Goal: Book appointment/travel/reservation

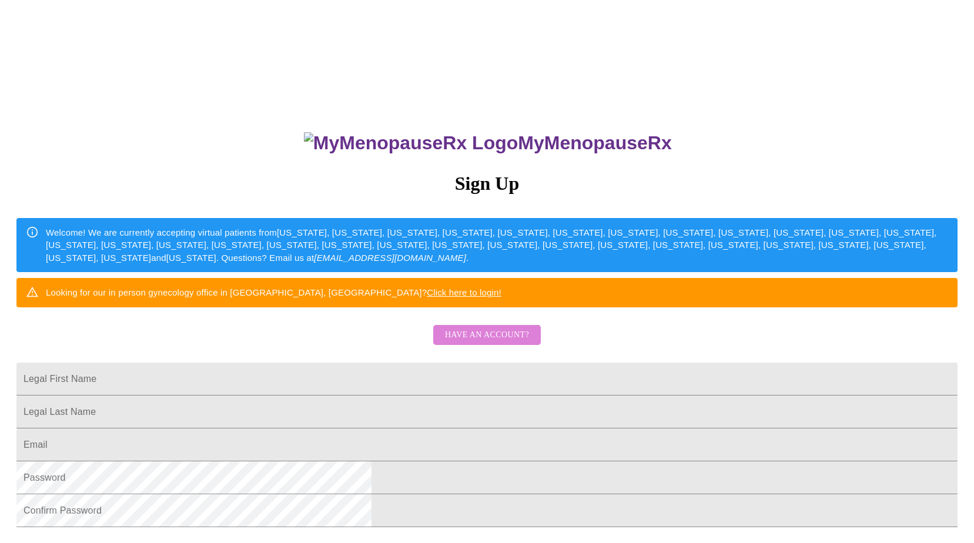
click at [497, 343] on span "Have an account?" at bounding box center [487, 335] width 84 height 15
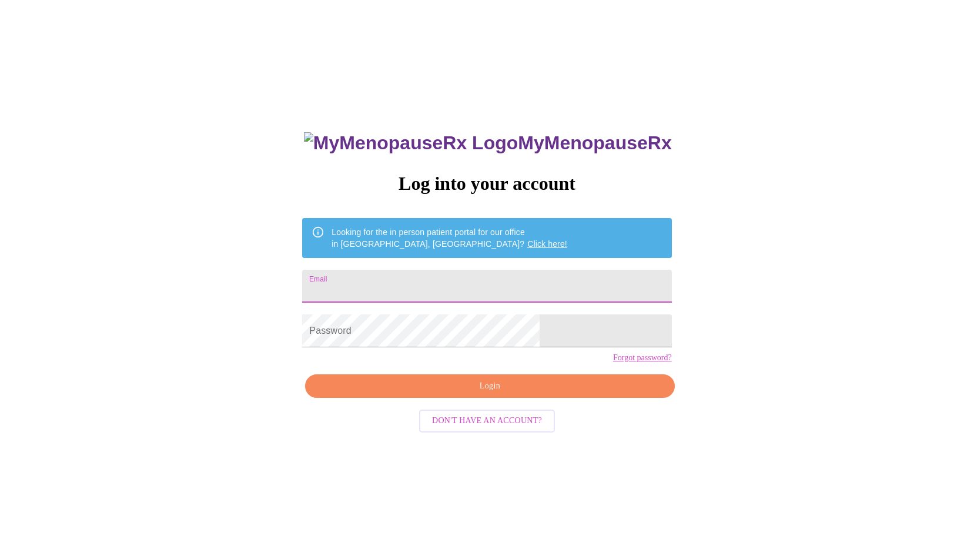
click at [417, 290] on input "Email" at bounding box center [486, 286] width 369 height 33
type input "[EMAIL_ADDRESS][DOMAIN_NAME]"
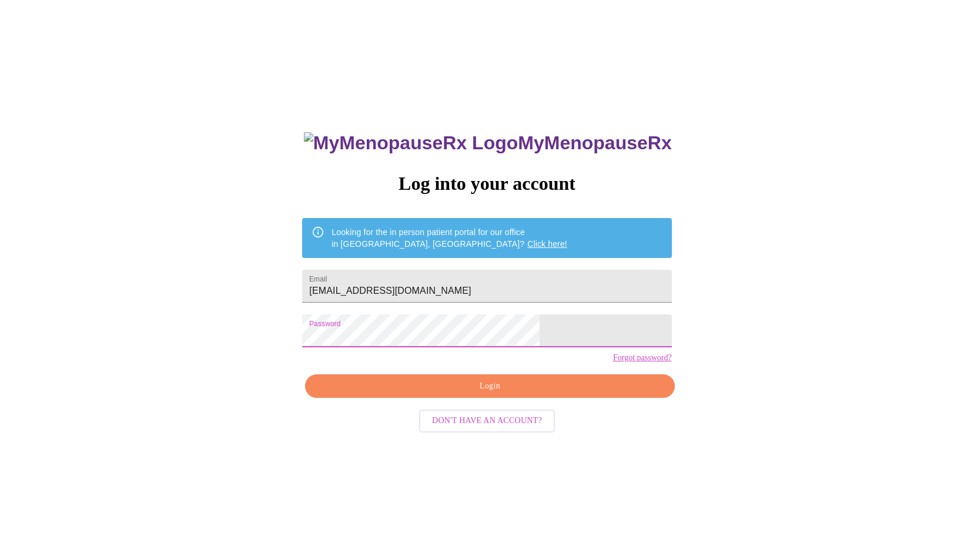
click at [434, 394] on span "Login" at bounding box center [490, 386] width 342 height 15
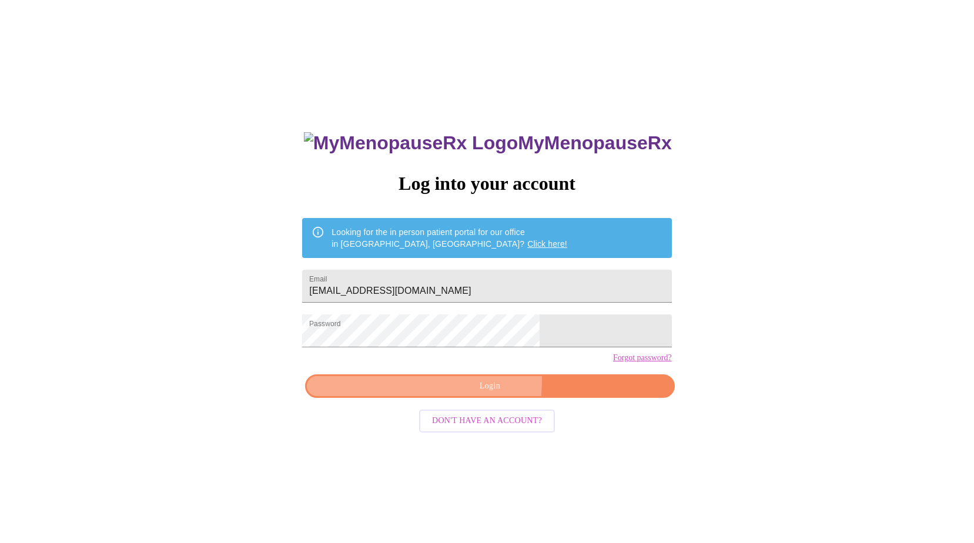
click at [451, 394] on span "Login" at bounding box center [490, 386] width 342 height 15
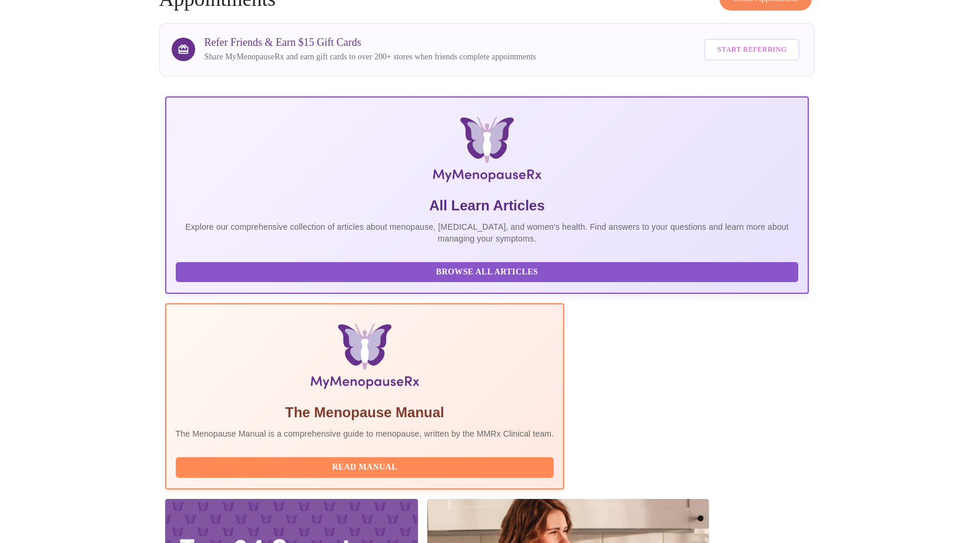
scroll to position [100, 0]
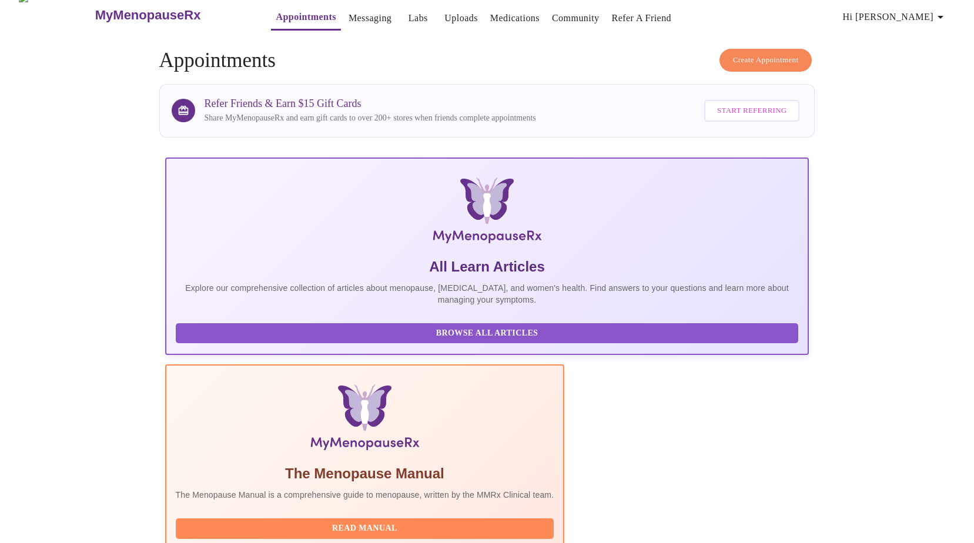
scroll to position [0, 0]
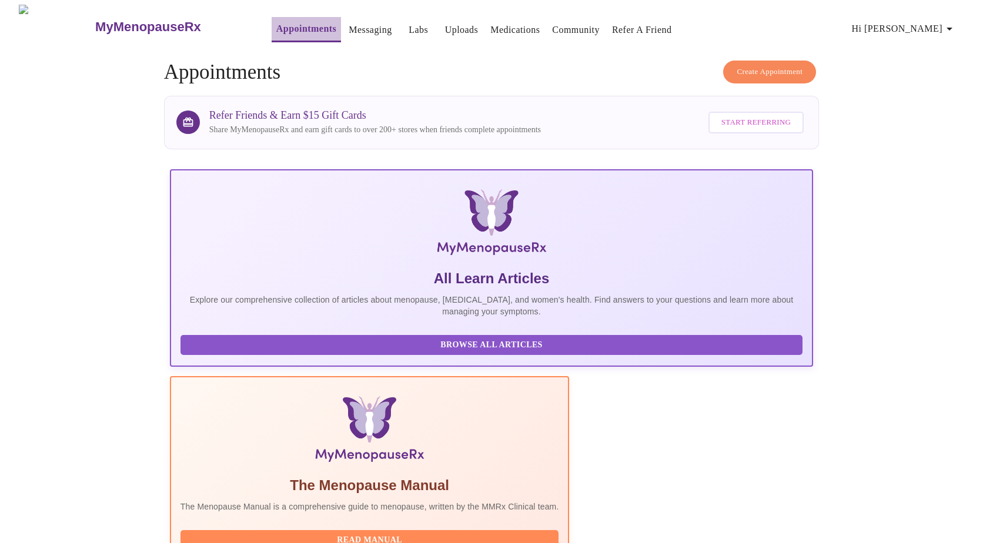
click at [276, 21] on link "Appointments" at bounding box center [306, 29] width 60 height 16
click at [348, 24] on link "Messaging" at bounding box center [369, 30] width 43 height 16
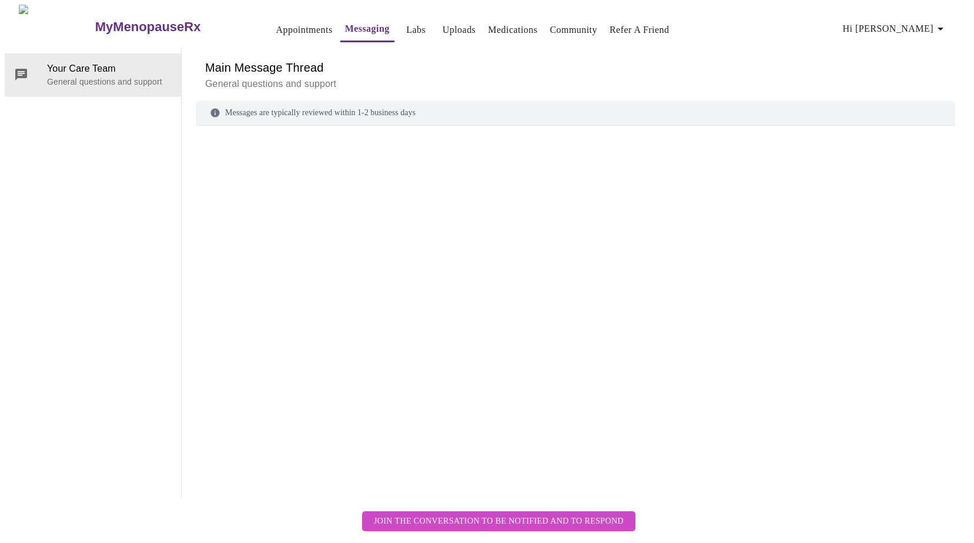
scroll to position [44, 0]
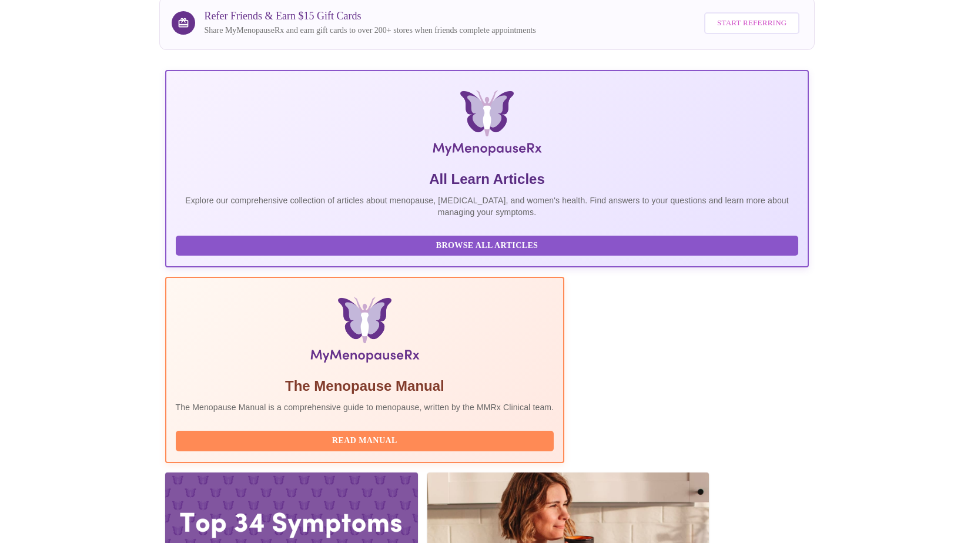
scroll to position [100, 0]
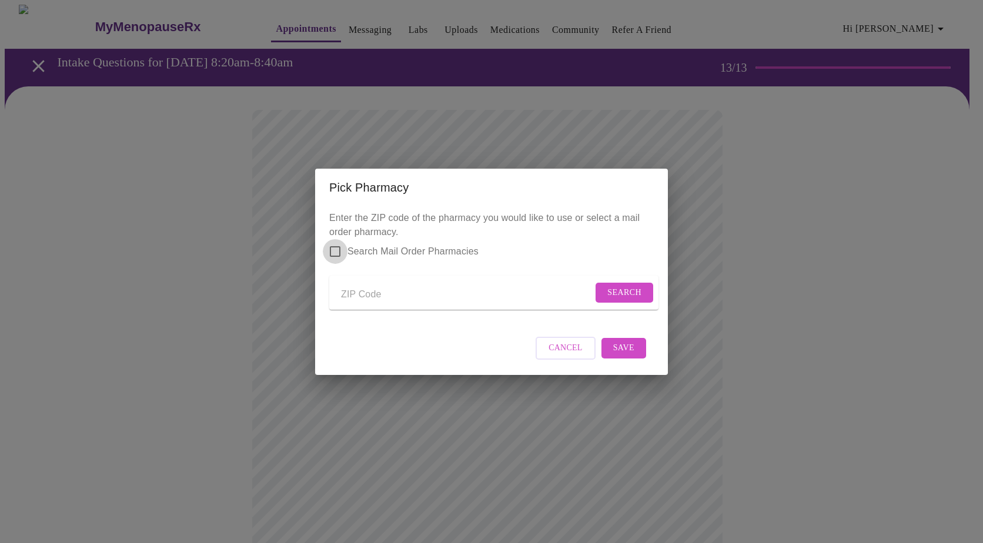
click at [335, 243] on input "Search Mail Order Pharmacies" at bounding box center [335, 251] width 25 height 25
checkbox input "true"
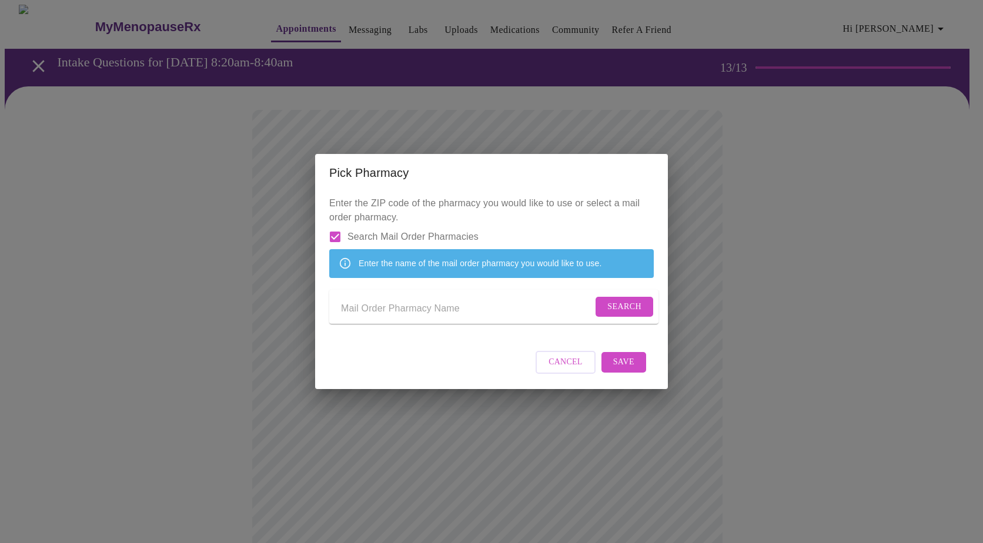
click at [406, 316] on input "Send a message to your care team" at bounding box center [467, 309] width 252 height 19
click at [620, 308] on span "Search" at bounding box center [624, 307] width 34 height 15
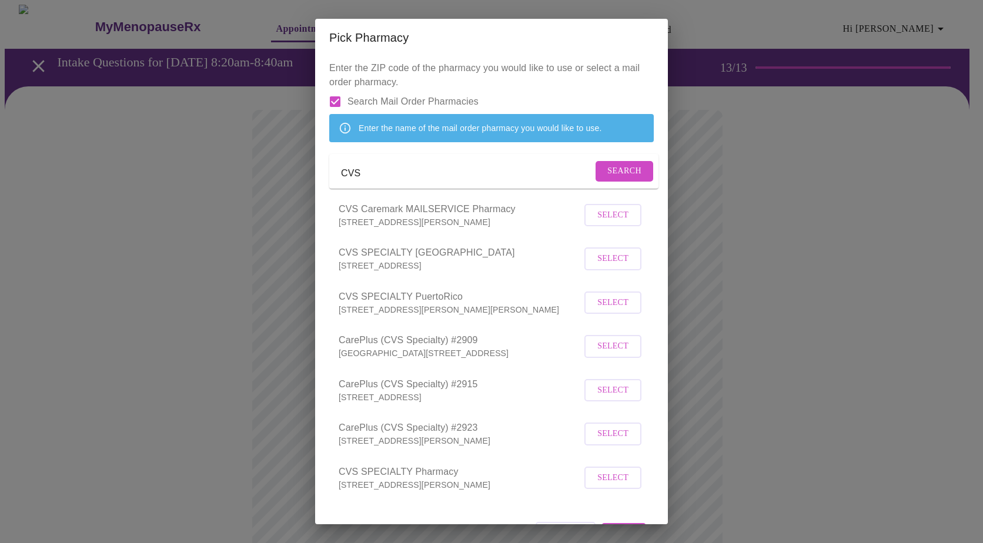
click at [376, 183] on input "CVS" at bounding box center [467, 173] width 252 height 19
type input "CVS [GEOGRAPHIC_DATA], co 80203"
click at [611, 179] on span "Search" at bounding box center [624, 171] width 34 height 15
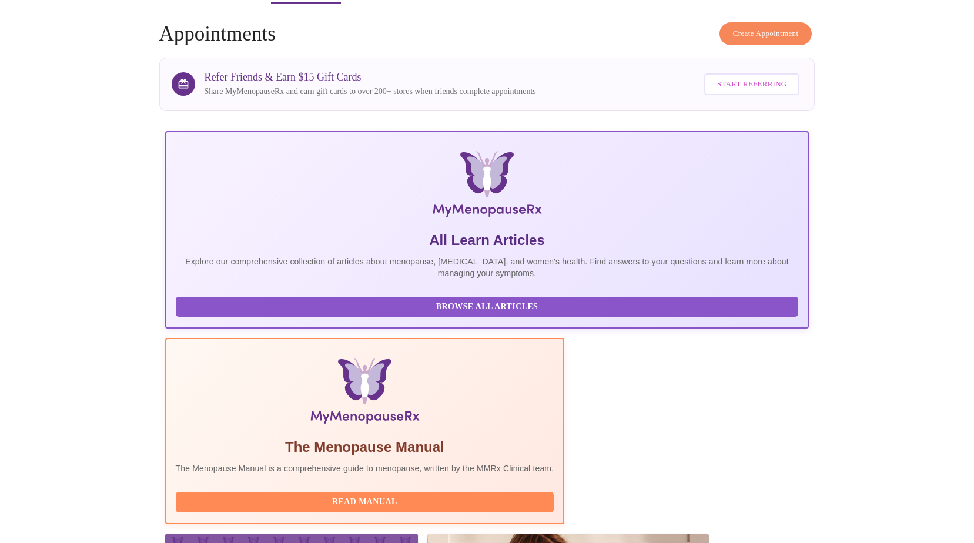
scroll to position [100, 0]
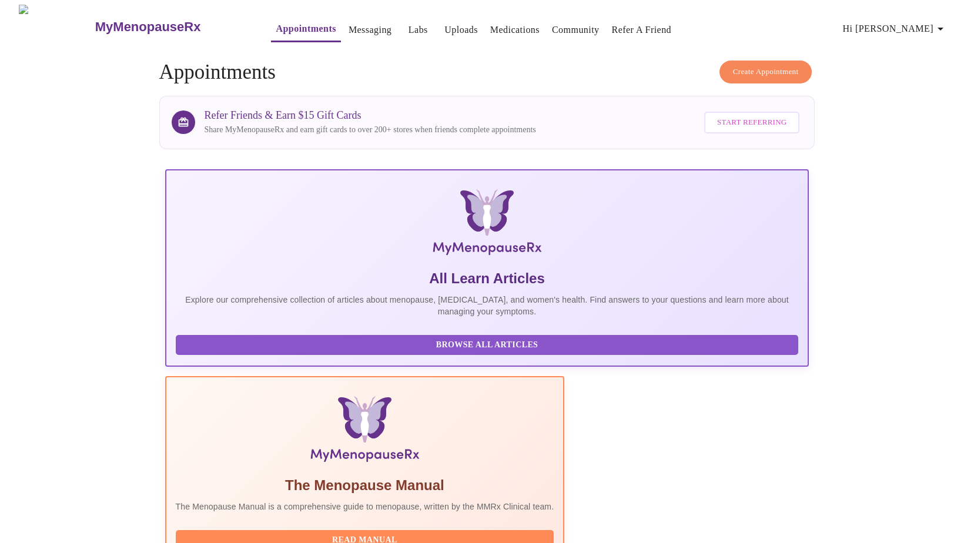
click at [745, 71] on span "Create Appointment" at bounding box center [766, 72] width 66 height 14
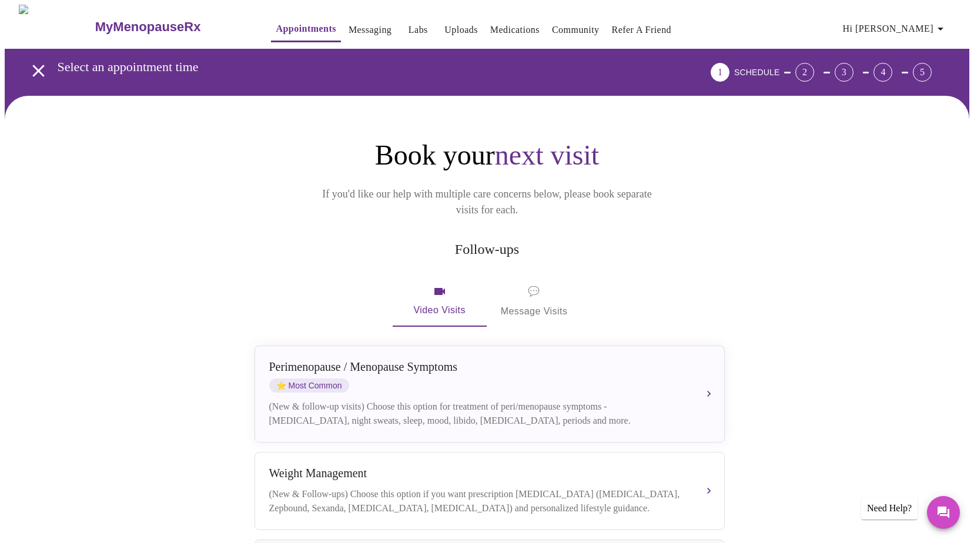
click at [33, 65] on icon "open drawer" at bounding box center [38, 71] width 12 height 12
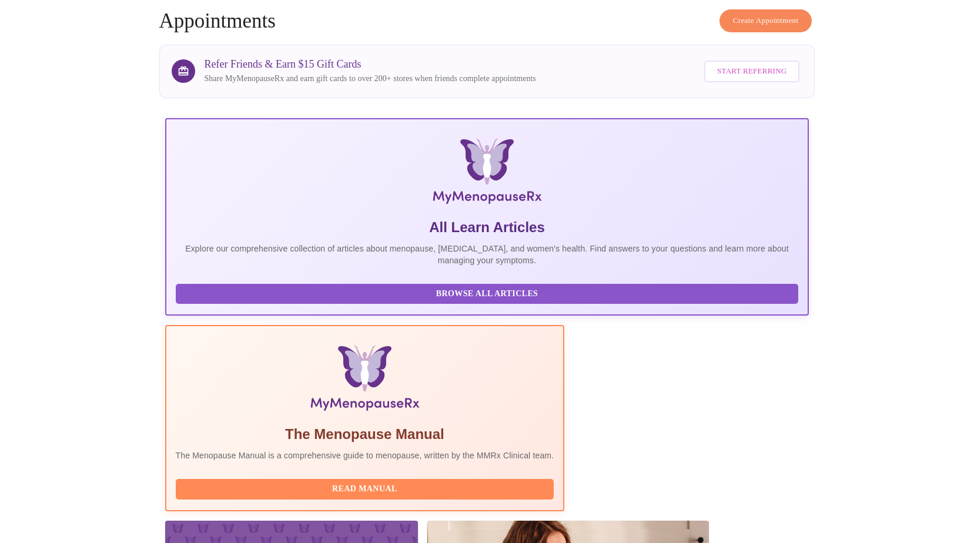
scroll to position [100, 0]
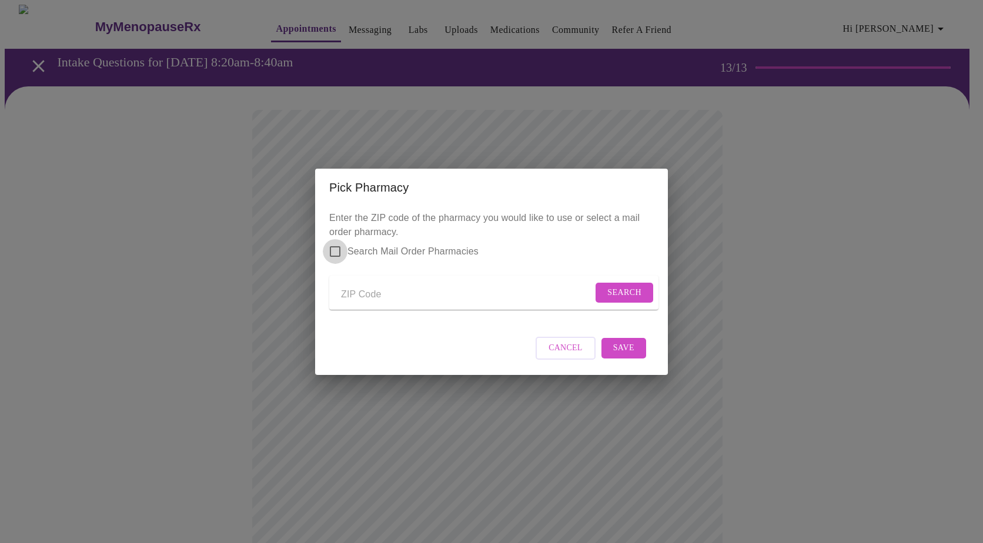
click at [336, 246] on input "Search Mail Order Pharmacies" at bounding box center [335, 251] width 25 height 25
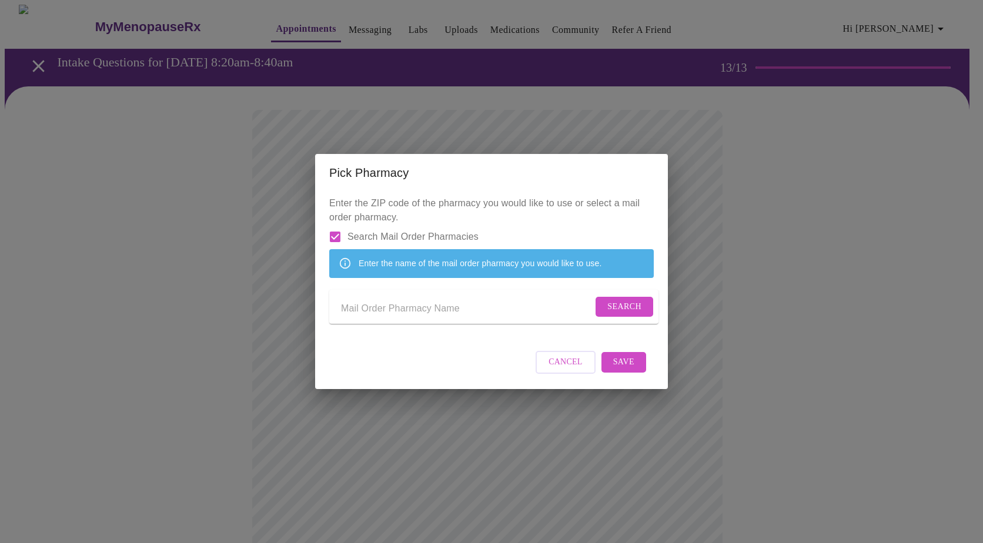
click at [331, 224] on input "Search Mail Order Pharmacies" at bounding box center [335, 236] width 25 height 25
checkbox input "false"
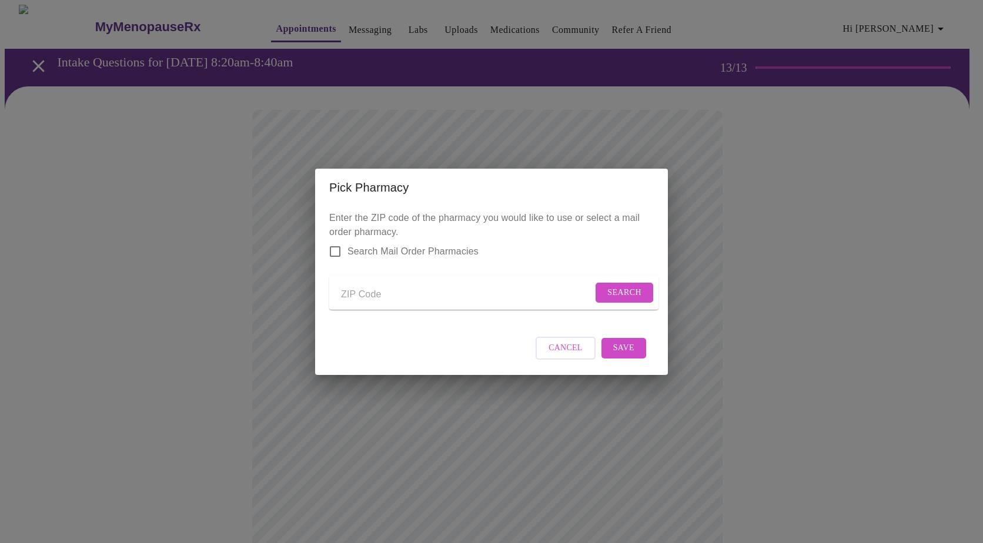
click at [348, 291] on input "Send a message to your care team" at bounding box center [467, 295] width 252 height 19
type input "80203"
click at [631, 356] on span "Save" at bounding box center [623, 348] width 21 height 15
click at [622, 286] on span "Search" at bounding box center [624, 293] width 34 height 15
click at [336, 244] on input "Search Mail Order Pharmacies" at bounding box center [335, 251] width 25 height 25
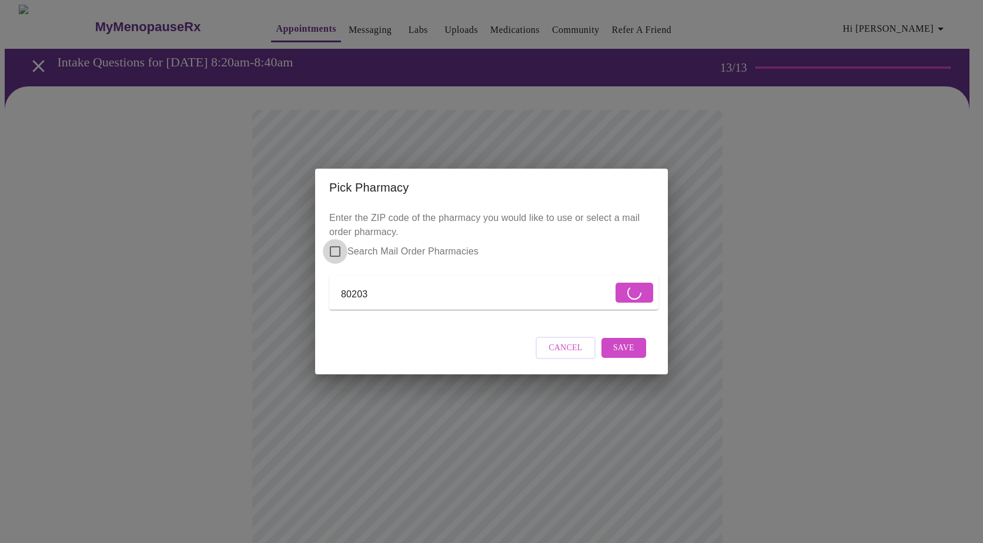
checkbox input "true"
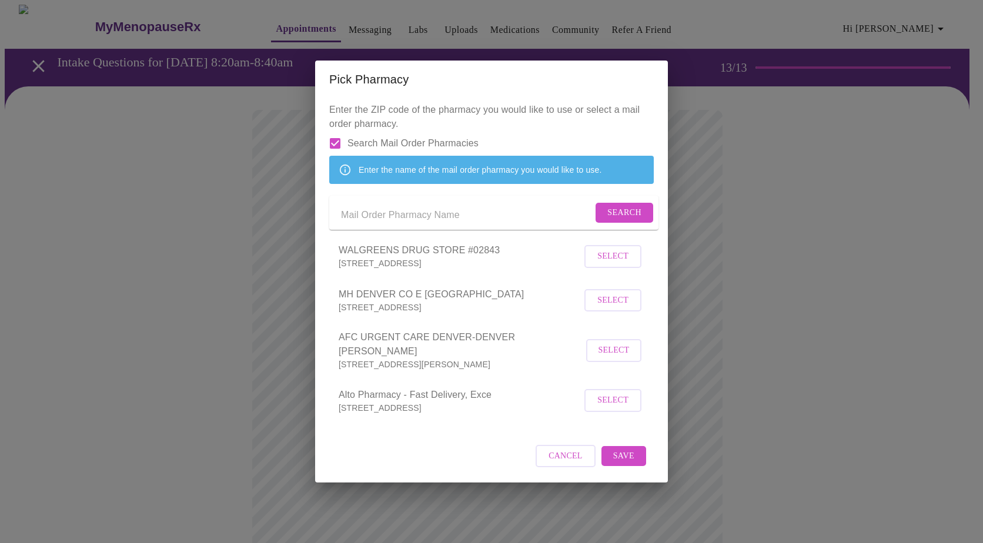
click at [611, 264] on span "Select" at bounding box center [612, 256] width 31 height 15
click at [623, 462] on span "Save" at bounding box center [623, 455] width 21 height 15
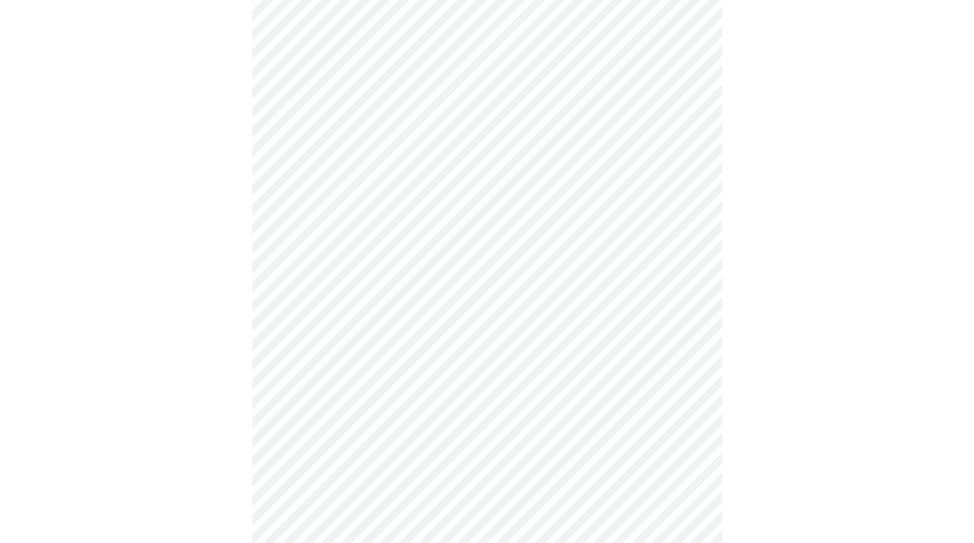
scroll to position [341, 0]
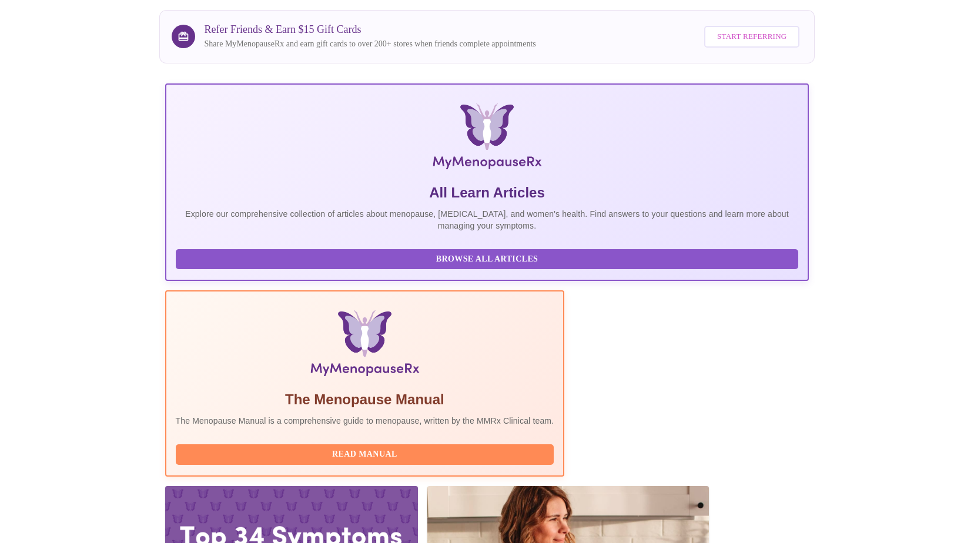
scroll to position [100, 0]
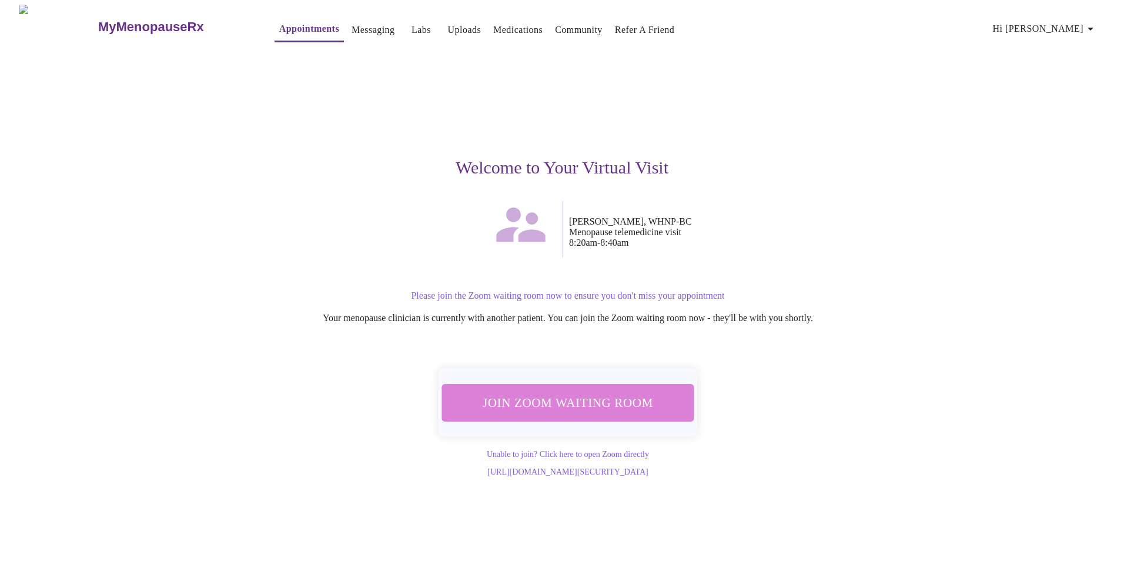
click at [566, 402] on span "Join Zoom Waiting Room" at bounding box center [568, 402] width 222 height 22
